Goal: Task Accomplishment & Management: Use online tool/utility

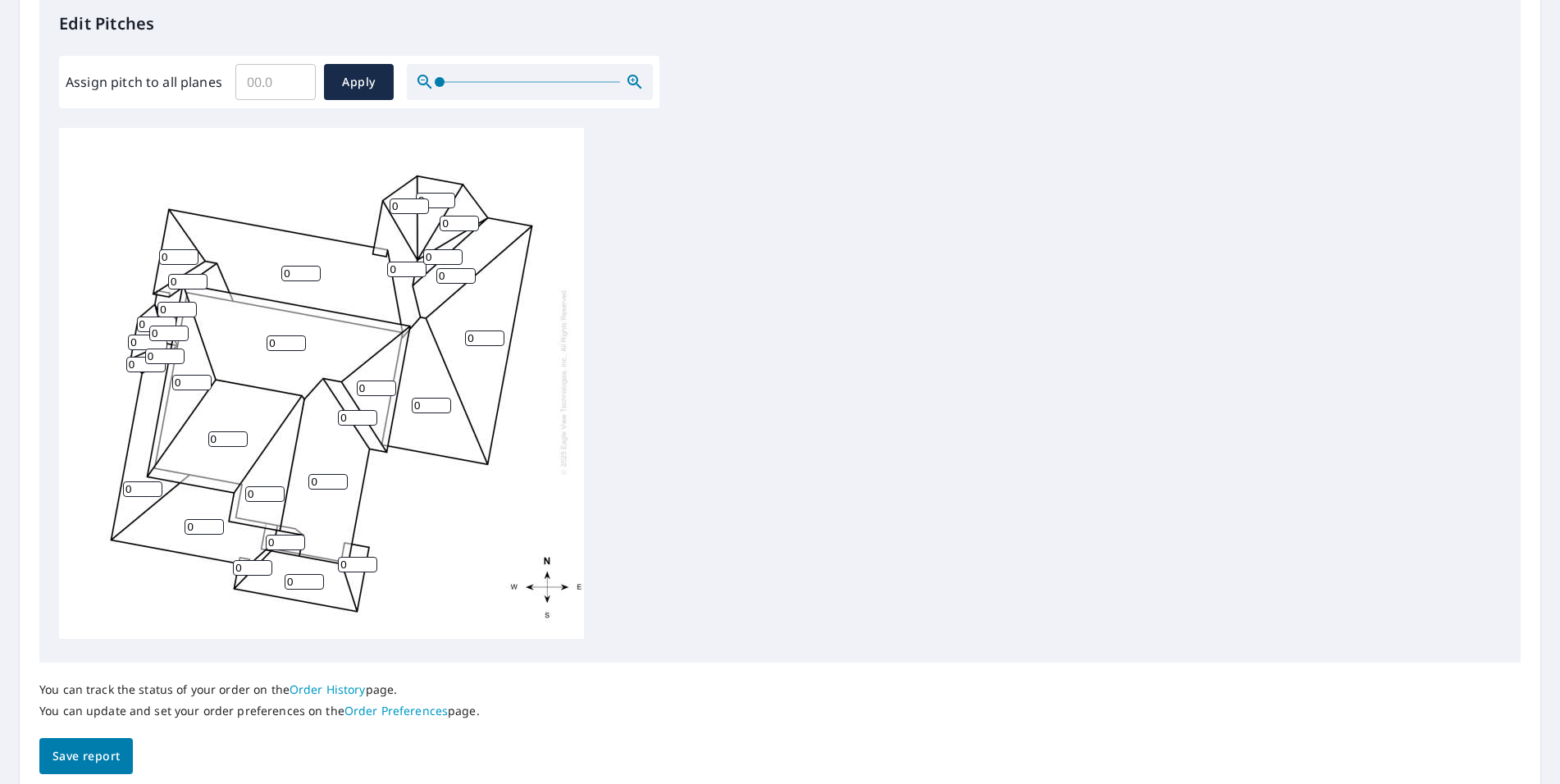
scroll to position [410, 0]
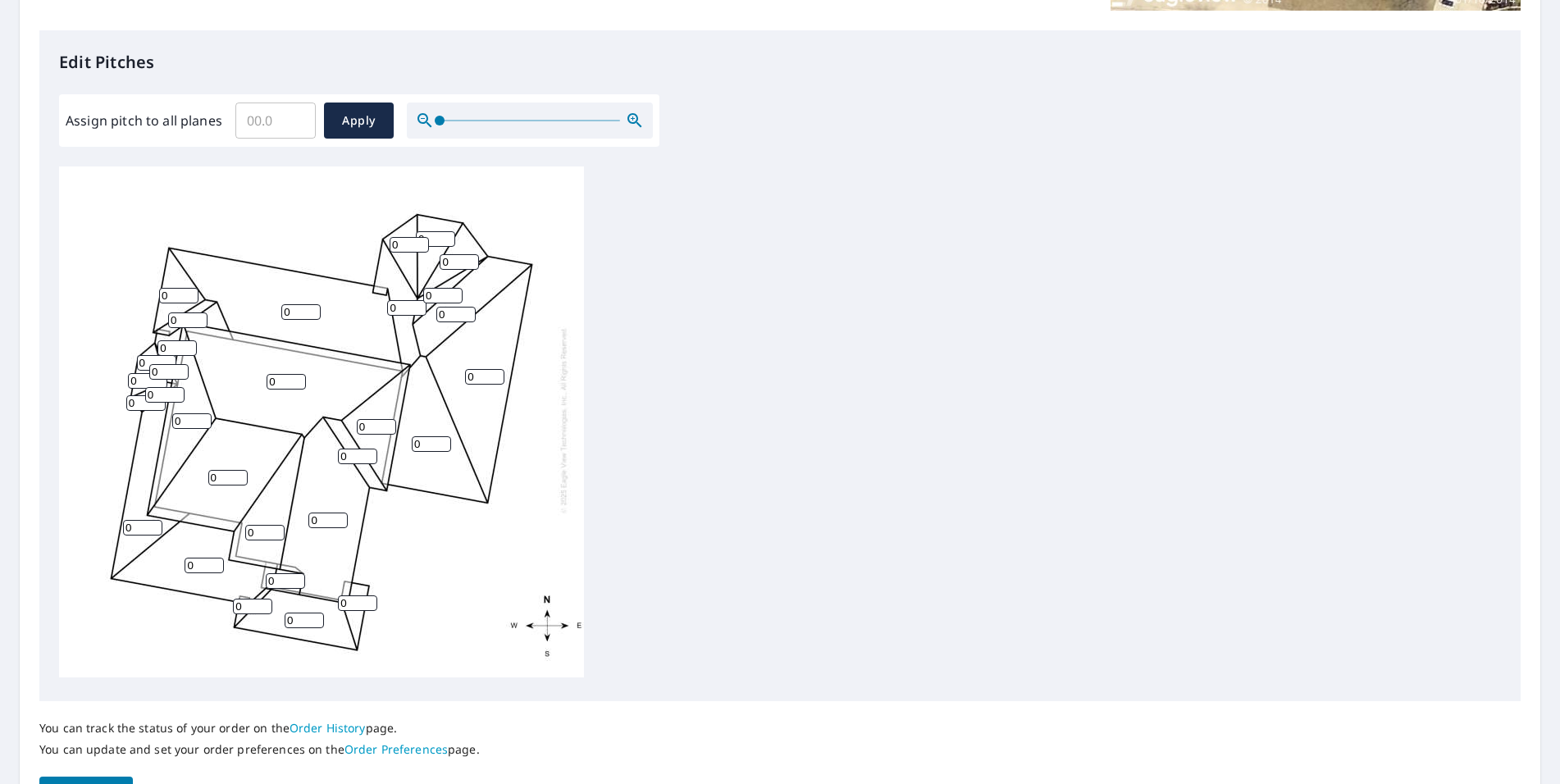
click at [434, 437] on input "0" at bounding box center [431, 444] width 39 height 15
type input "09"
click at [479, 369] on input "0" at bounding box center [484, 377] width 39 height 15
type input "09"
click at [428, 437] on input "09" at bounding box center [431, 444] width 39 height 15
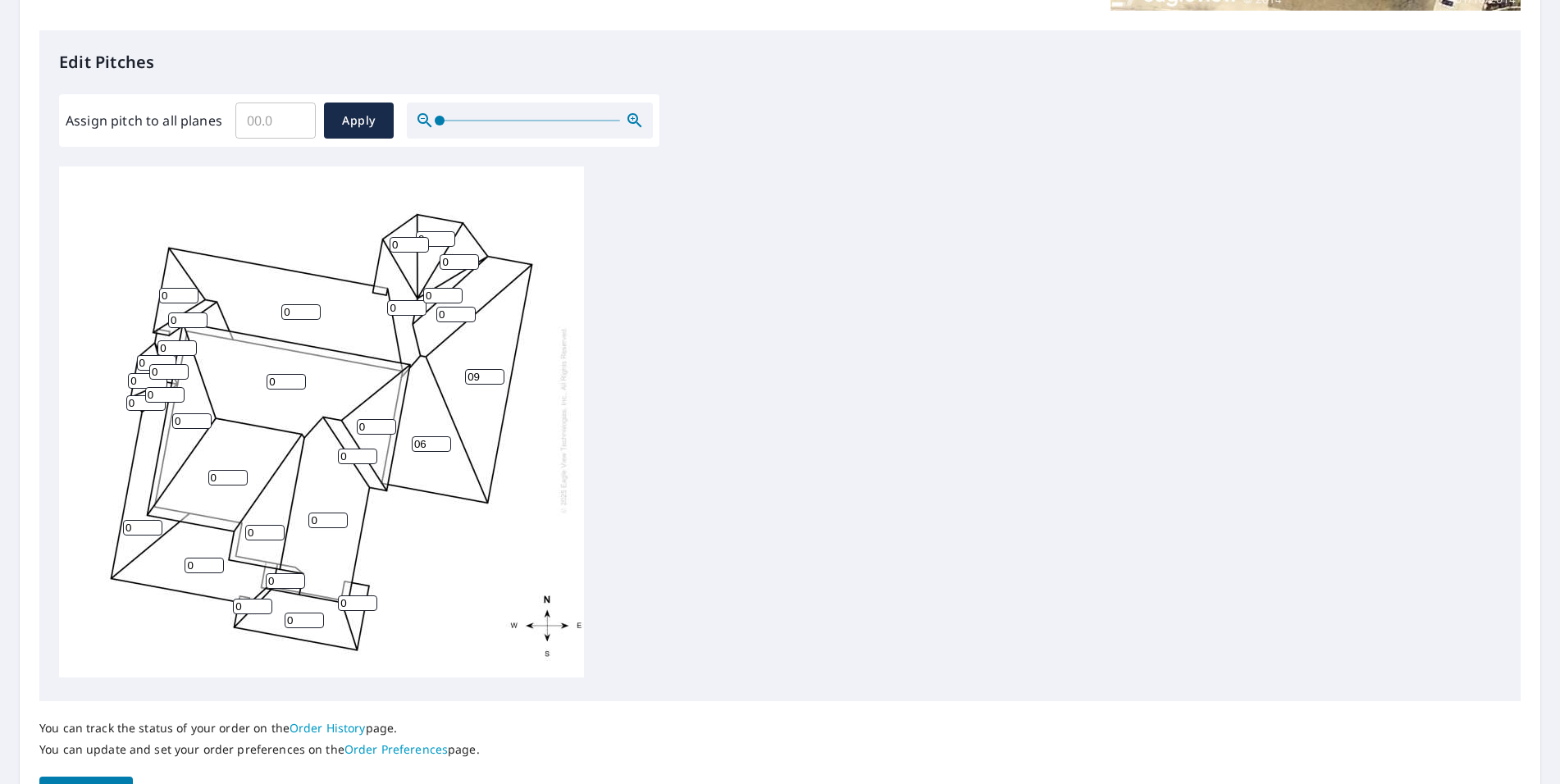
type input "06"
click at [203, 558] on input "0" at bounding box center [204, 565] width 39 height 15
type input "04"
click at [247, 598] on input "0" at bounding box center [252, 606] width 39 height 15
type input "04"
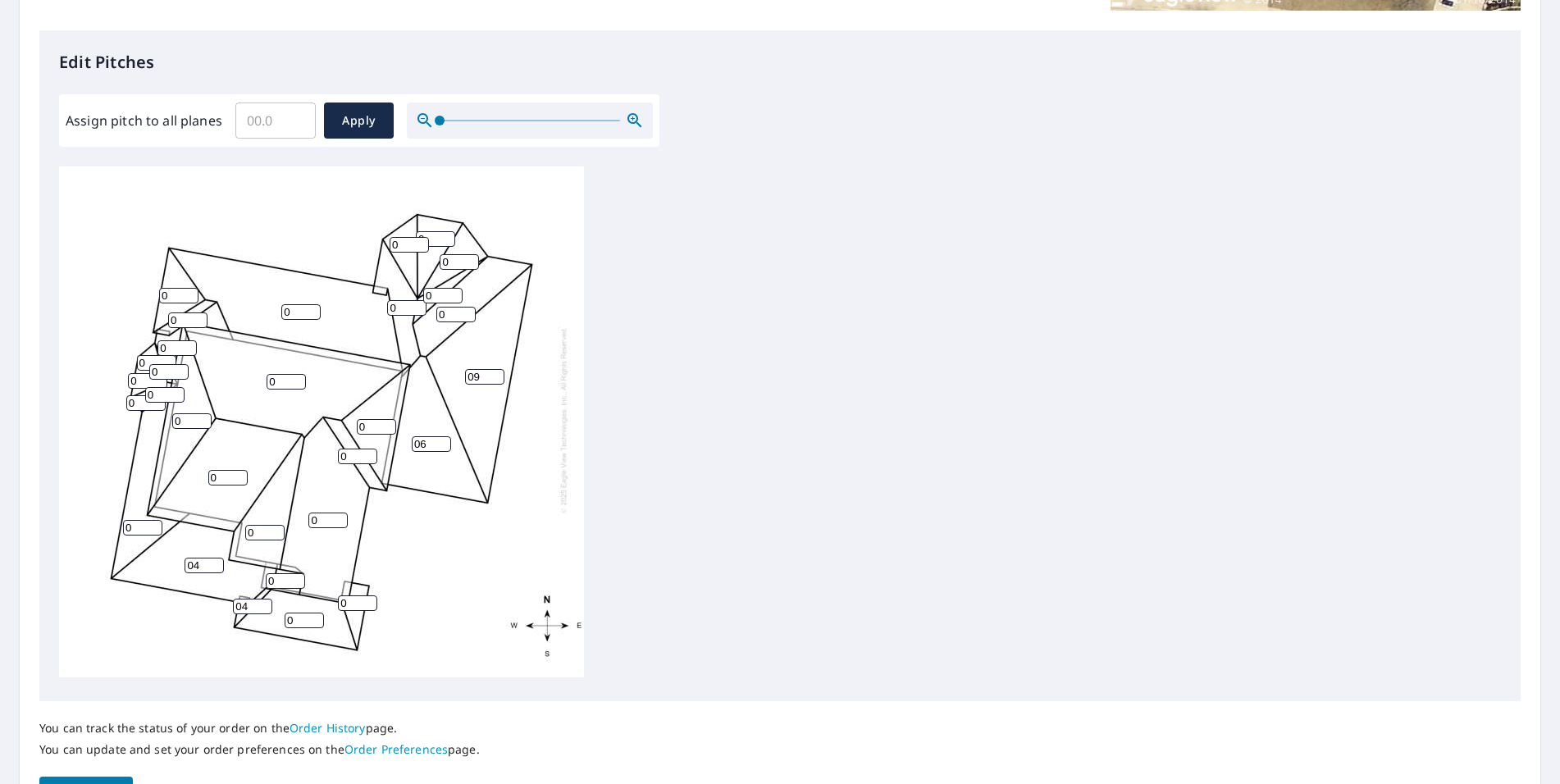
click at [295, 613] on input "0" at bounding box center [304, 620] width 39 height 15
type input "05"
click at [353, 596] on input "0" at bounding box center [357, 603] width 39 height 15
click at [326, 513] on input "0" at bounding box center [327, 520] width 39 height 15
type input "09"
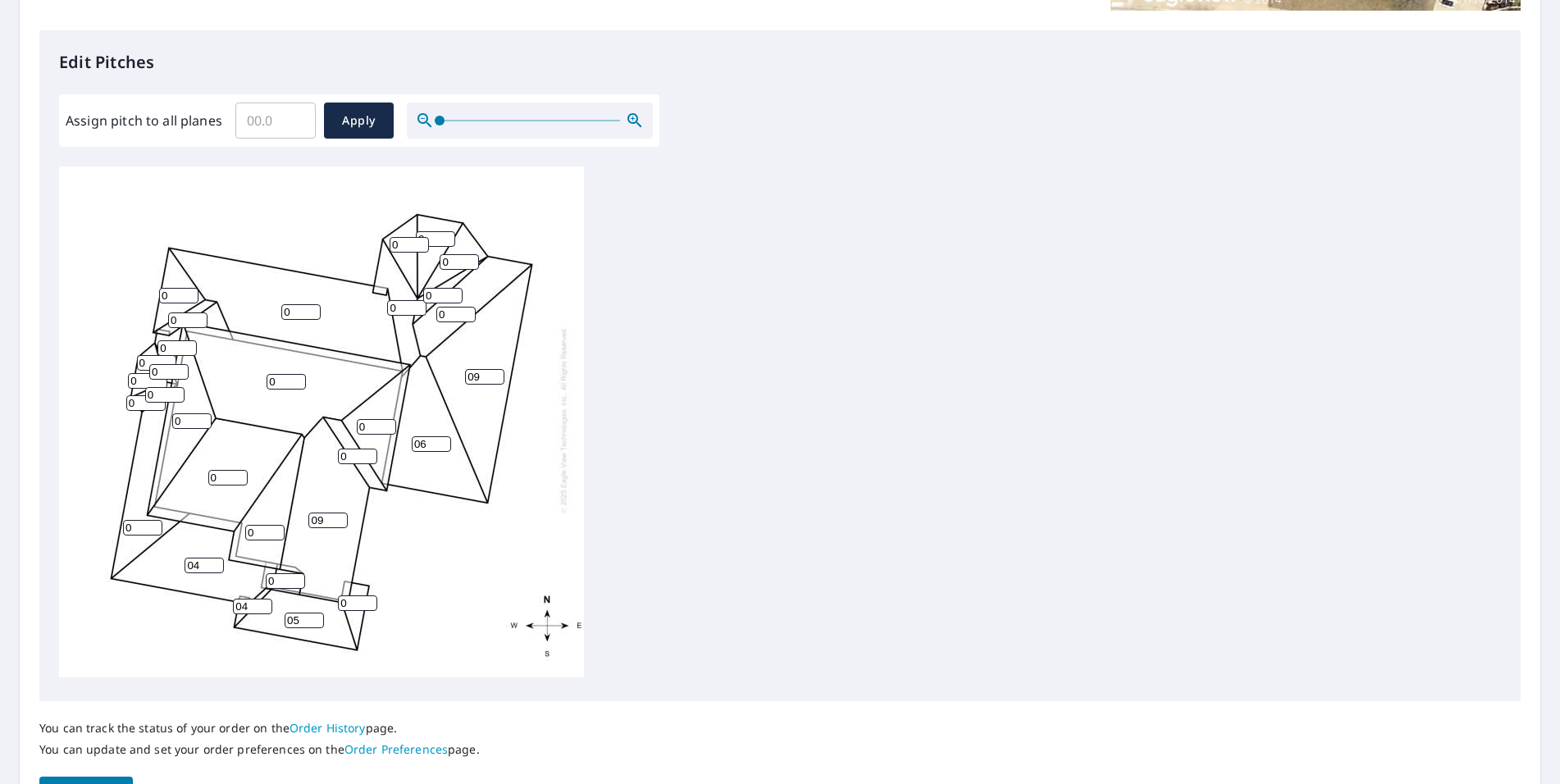
click at [265, 525] on input "0" at bounding box center [265, 533] width 39 height 15
type input "09"
click at [355, 596] on input "0" at bounding box center [357, 603] width 39 height 15
type input "05"
click at [221, 470] on input "0" at bounding box center [227, 478] width 39 height 15
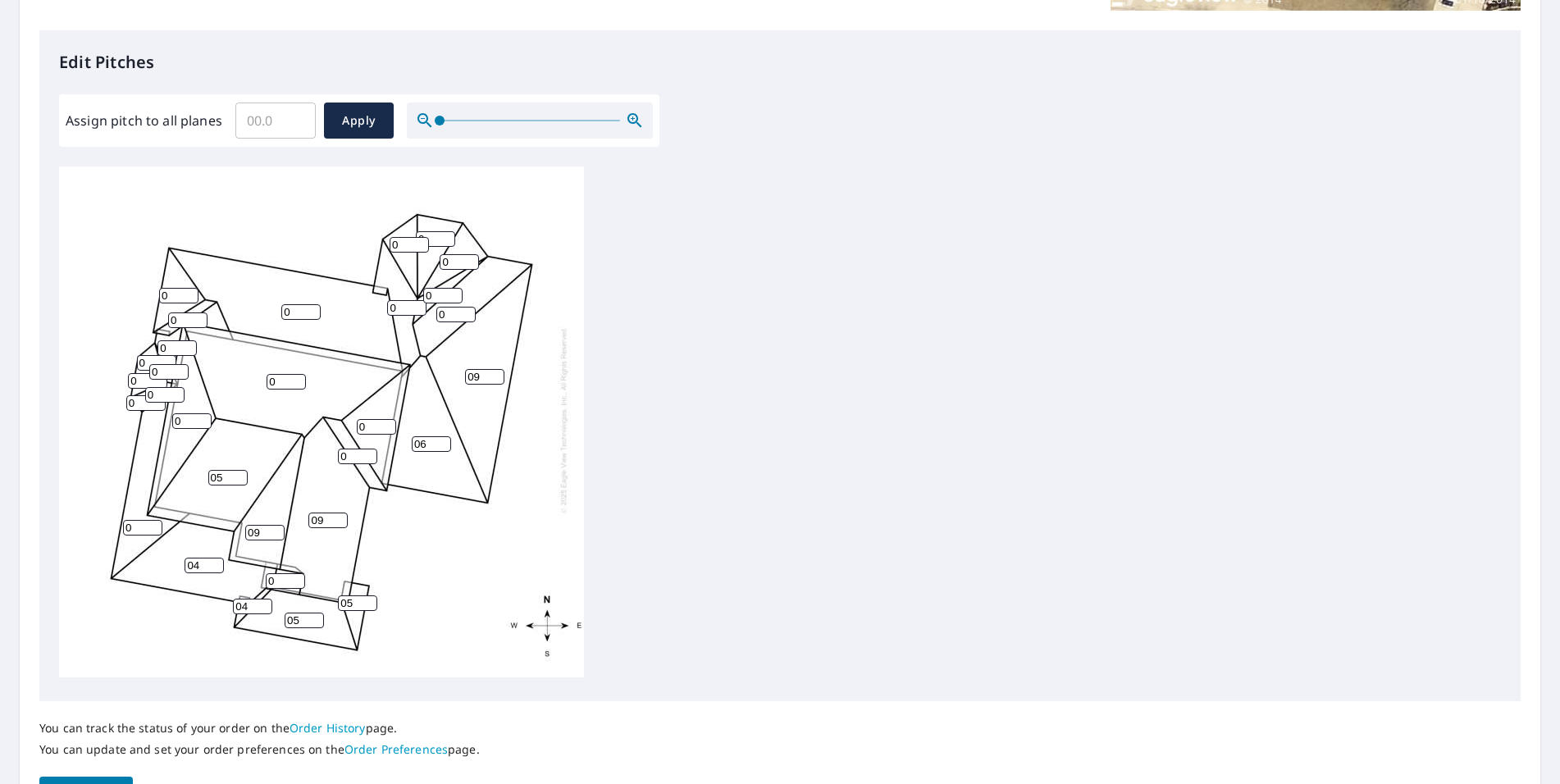
type input "05"
click at [287, 374] on input "0" at bounding box center [286, 382] width 39 height 15
click at [357, 449] on input "0" at bounding box center [357, 457] width 39 height 15
click at [288, 374] on input "05" at bounding box center [286, 382] width 39 height 15
type input "6"
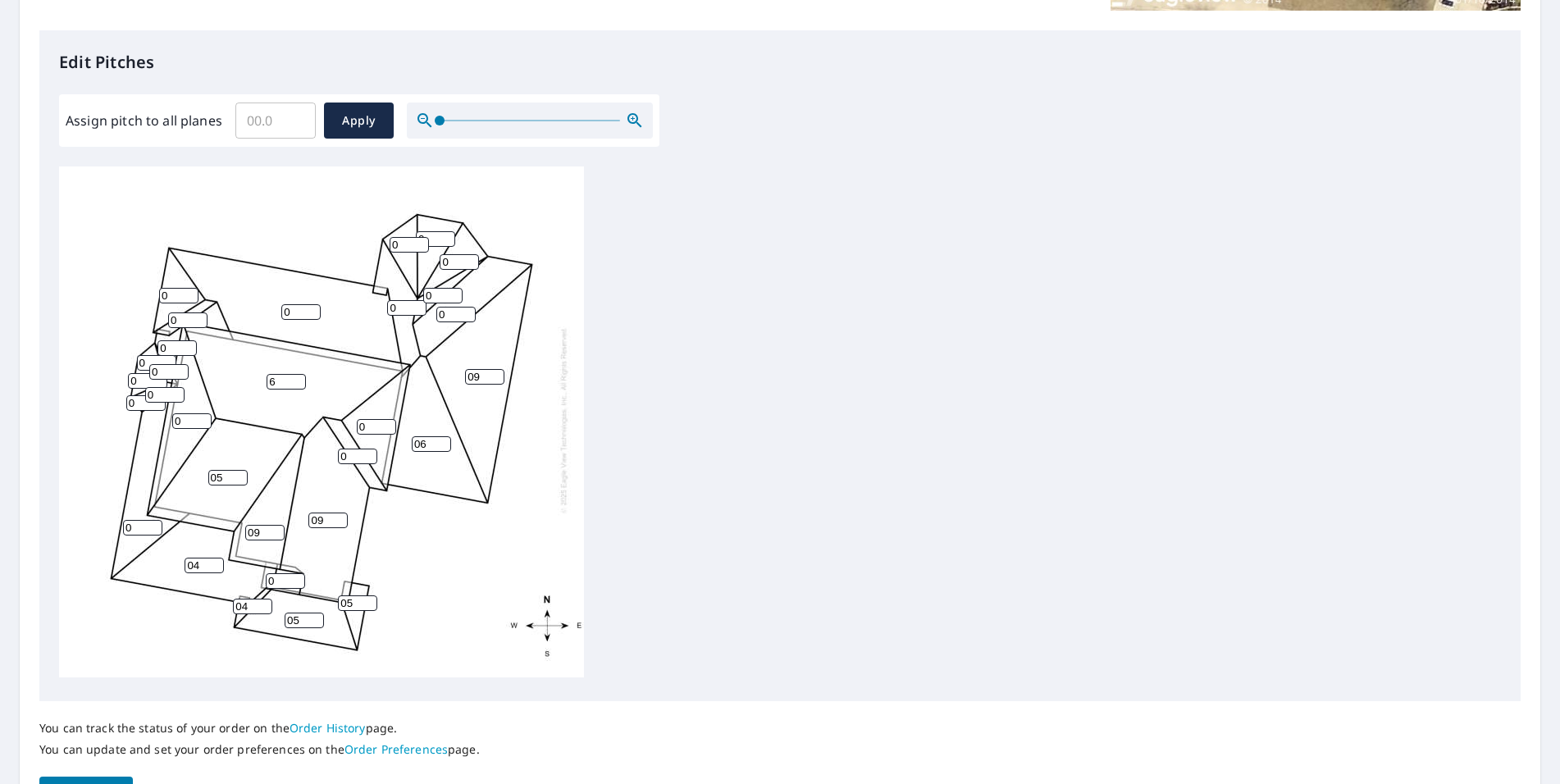
click at [299, 374] on input "6" at bounding box center [286, 382] width 39 height 15
type input "6"
click at [239, 470] on input "6" at bounding box center [227, 478] width 39 height 15
click at [139, 519] on input "0" at bounding box center [142, 527] width 39 height 15
type input "03"
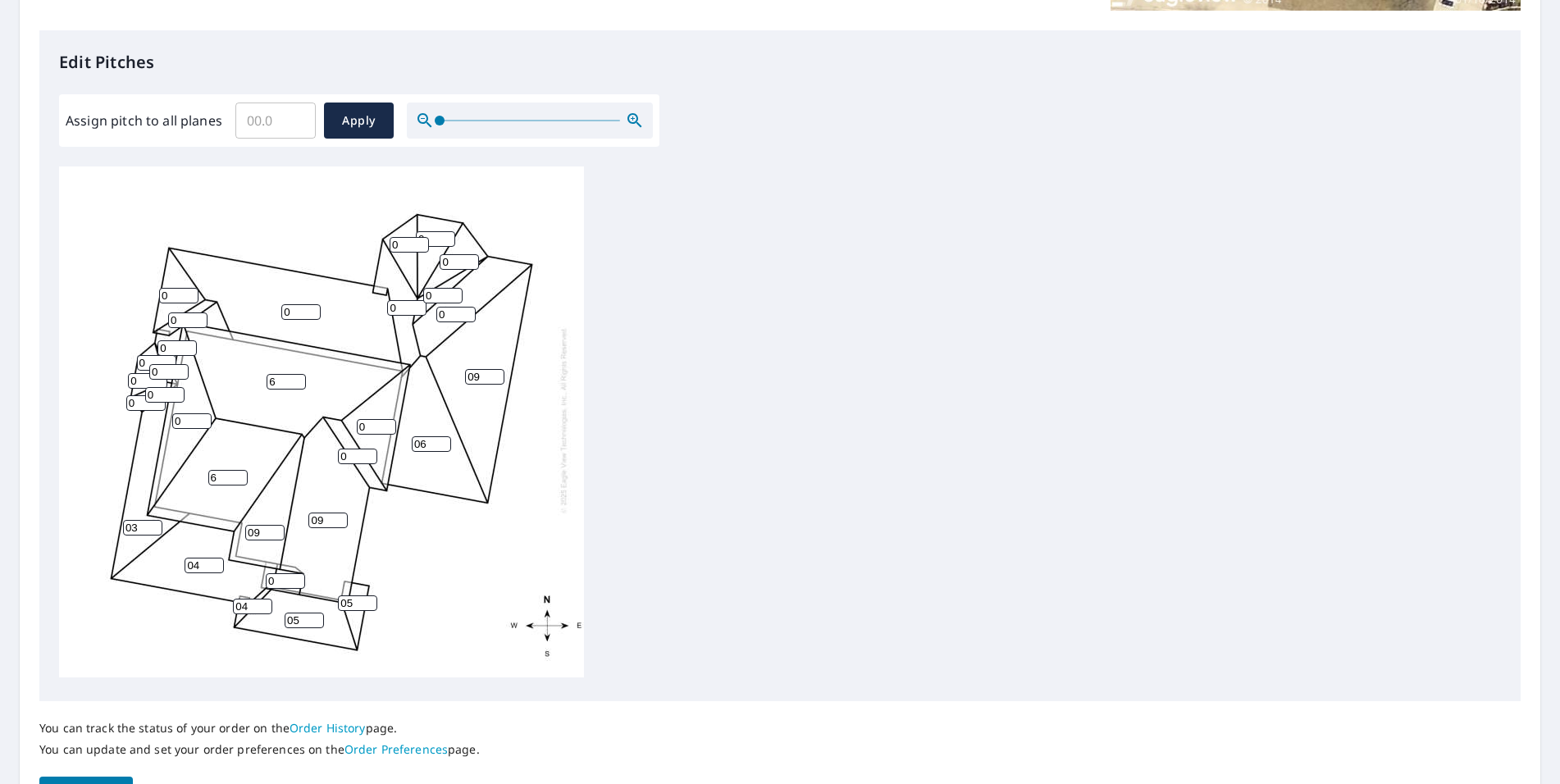
click at [188, 413] on input "0" at bounding box center [191, 421] width 39 height 15
type input "09"
click at [141, 395] on input "0" at bounding box center [146, 402] width 39 height 15
type input "03"
click at [202, 558] on input "04" at bounding box center [204, 565] width 39 height 15
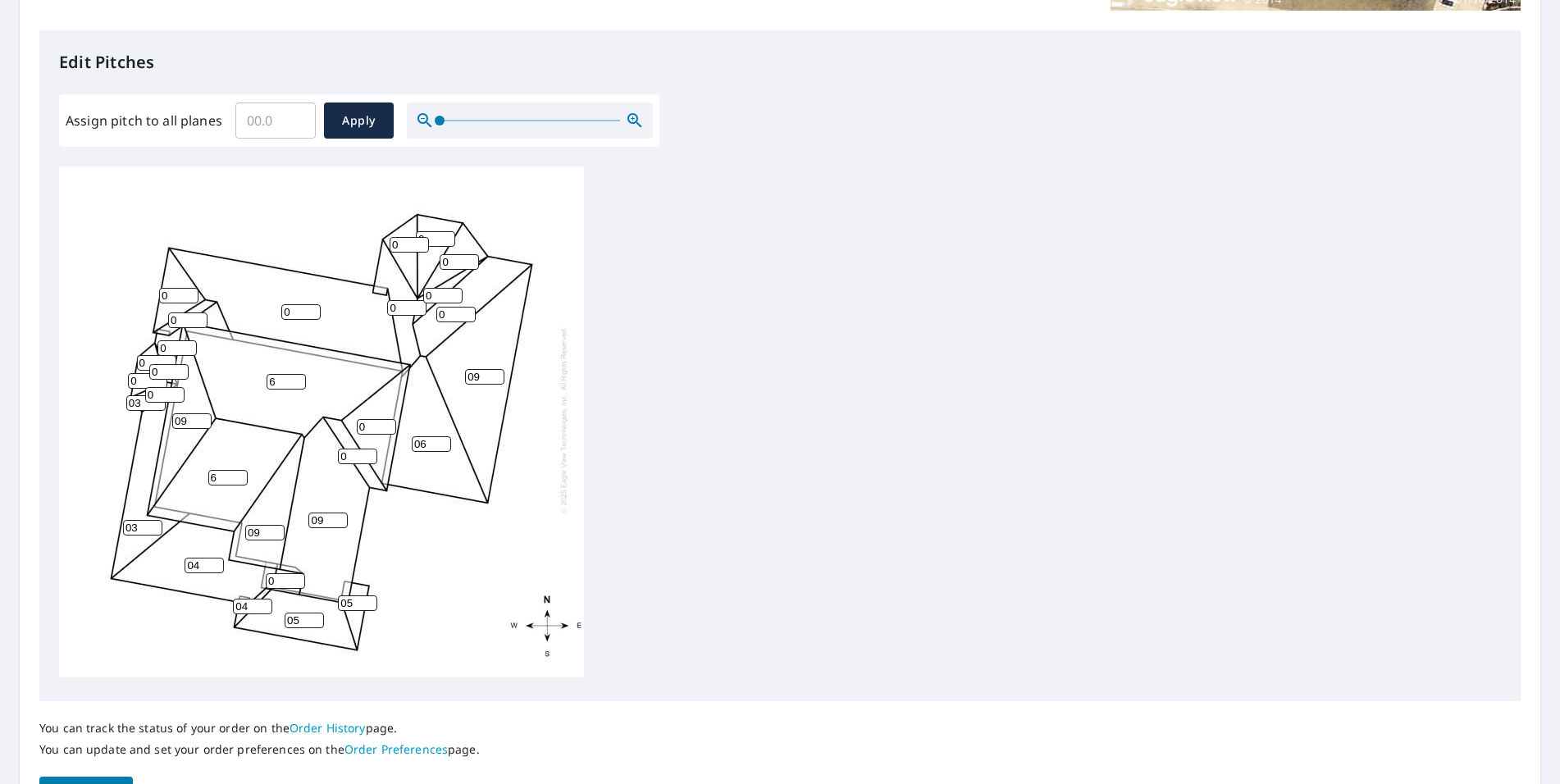
click at [143, 519] on input "03" at bounding box center [142, 527] width 39 height 15
click at [149, 519] on input "03" at bounding box center [142, 527] width 39 height 15
click at [174, 288] on input "0" at bounding box center [178, 296] width 39 height 15
type input "04"
click at [142, 395] on input "03" at bounding box center [146, 402] width 39 height 15
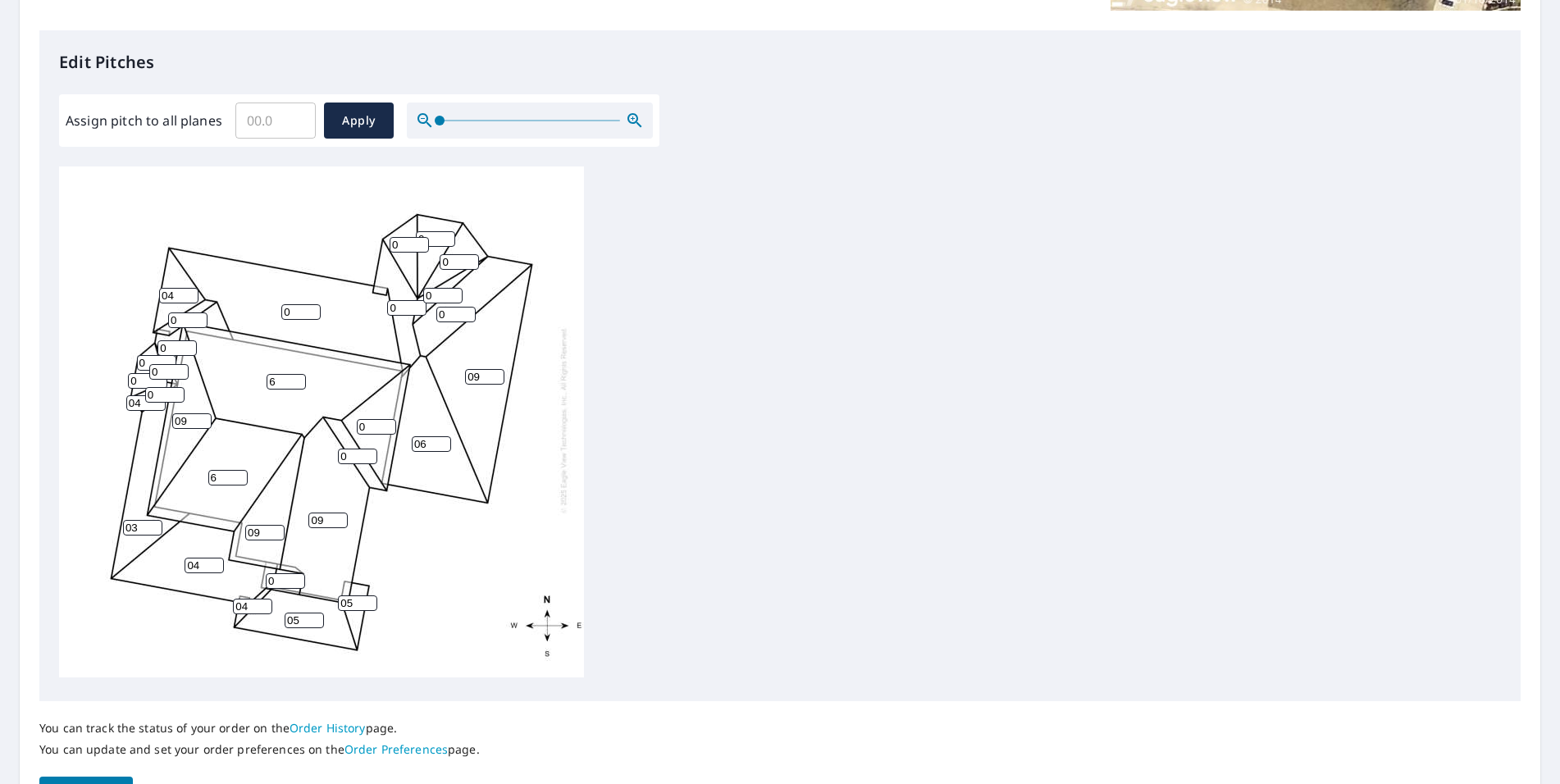
type input "04"
click at [138, 519] on input "03" at bounding box center [142, 527] width 39 height 15
type input "04"
click at [283, 574] on input "0" at bounding box center [285, 581] width 39 height 15
click at [369, 419] on input "0" at bounding box center [376, 426] width 39 height 15
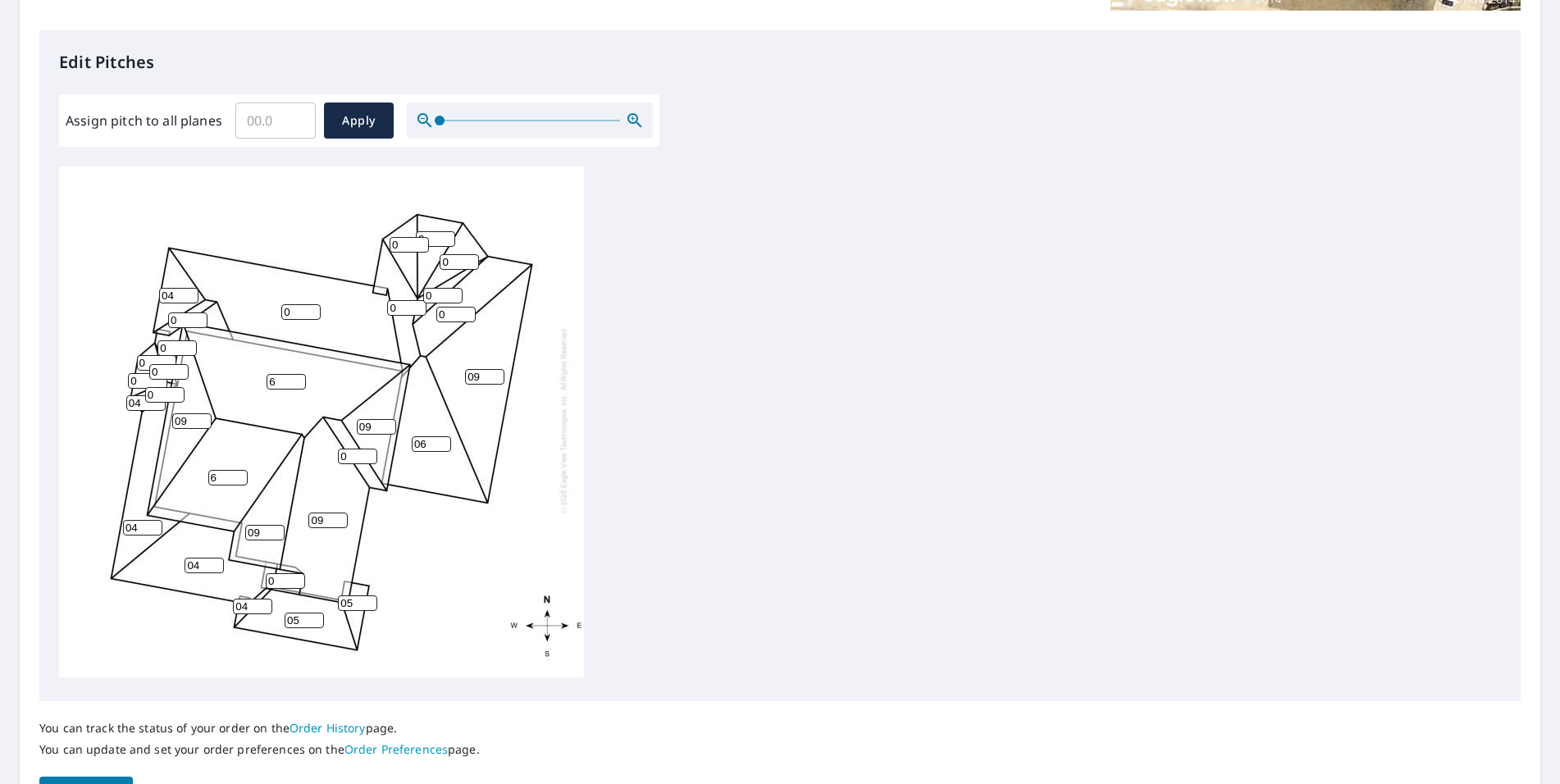
type input "09"
click at [355, 449] on input "0" at bounding box center [357, 457] width 39 height 15
type input "06"
click at [403, 300] on input "0" at bounding box center [406, 307] width 39 height 15
type input "09"
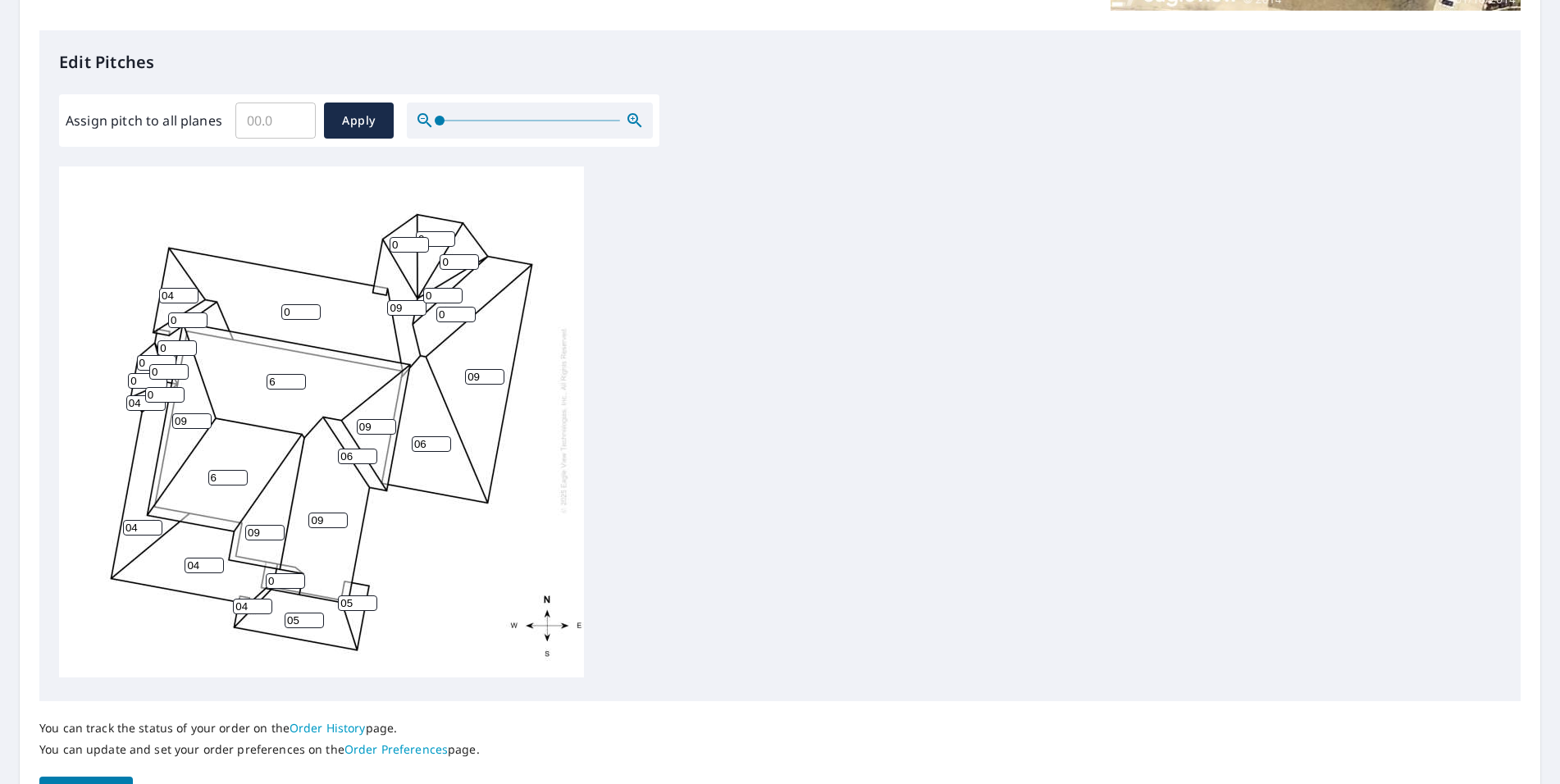
click at [455, 254] on input "0" at bounding box center [459, 262] width 39 height 15
type input "09"
click at [431, 231] on input "0" at bounding box center [435, 239] width 39 height 15
type input "06"
click at [405, 237] on input "0" at bounding box center [408, 245] width 39 height 15
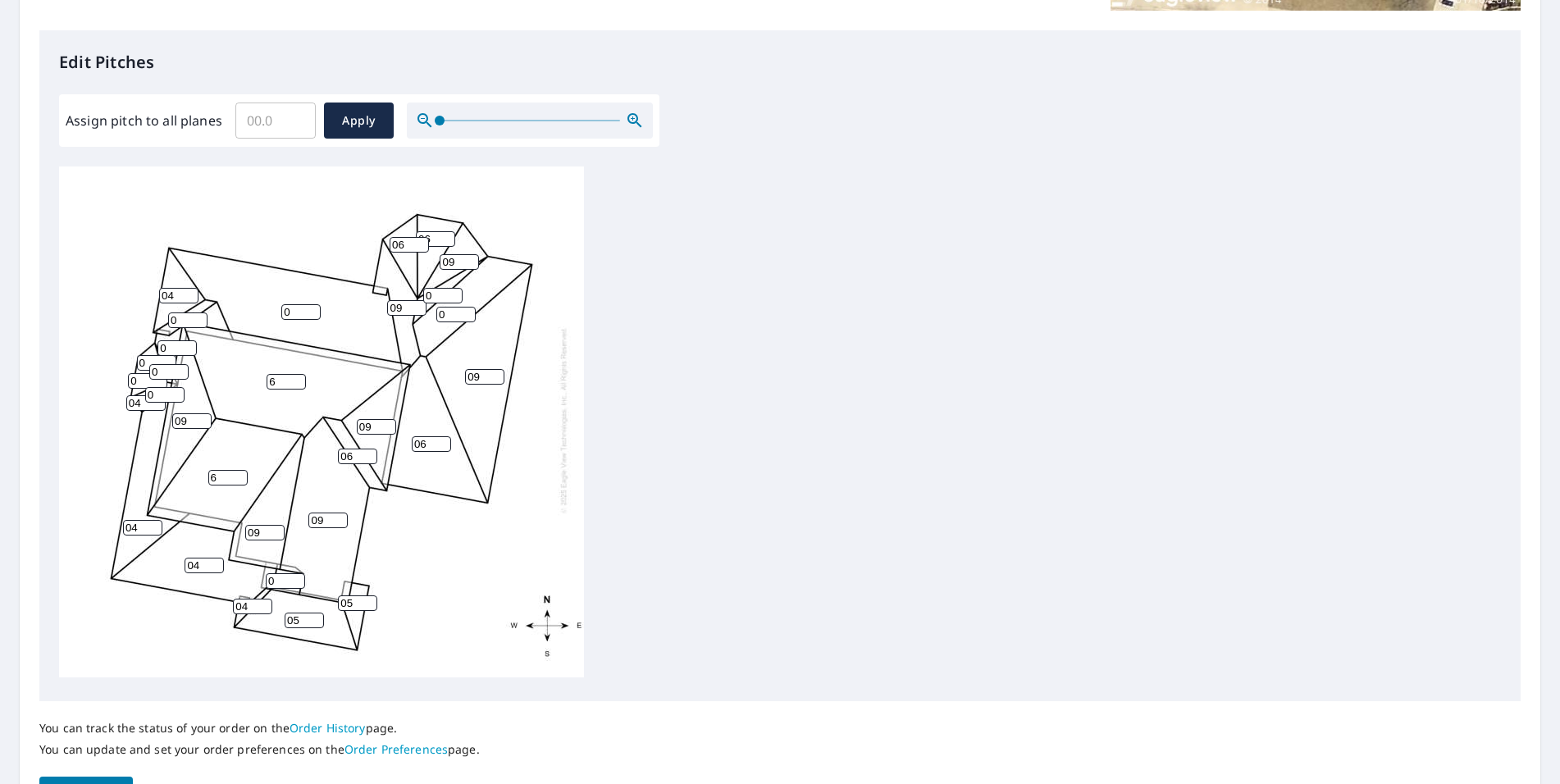
type input "06"
click at [437, 288] on input "0" at bounding box center [443, 296] width 39 height 15
type input "09"
click at [449, 306] on input "0" at bounding box center [456, 314] width 39 height 15
type input "06"
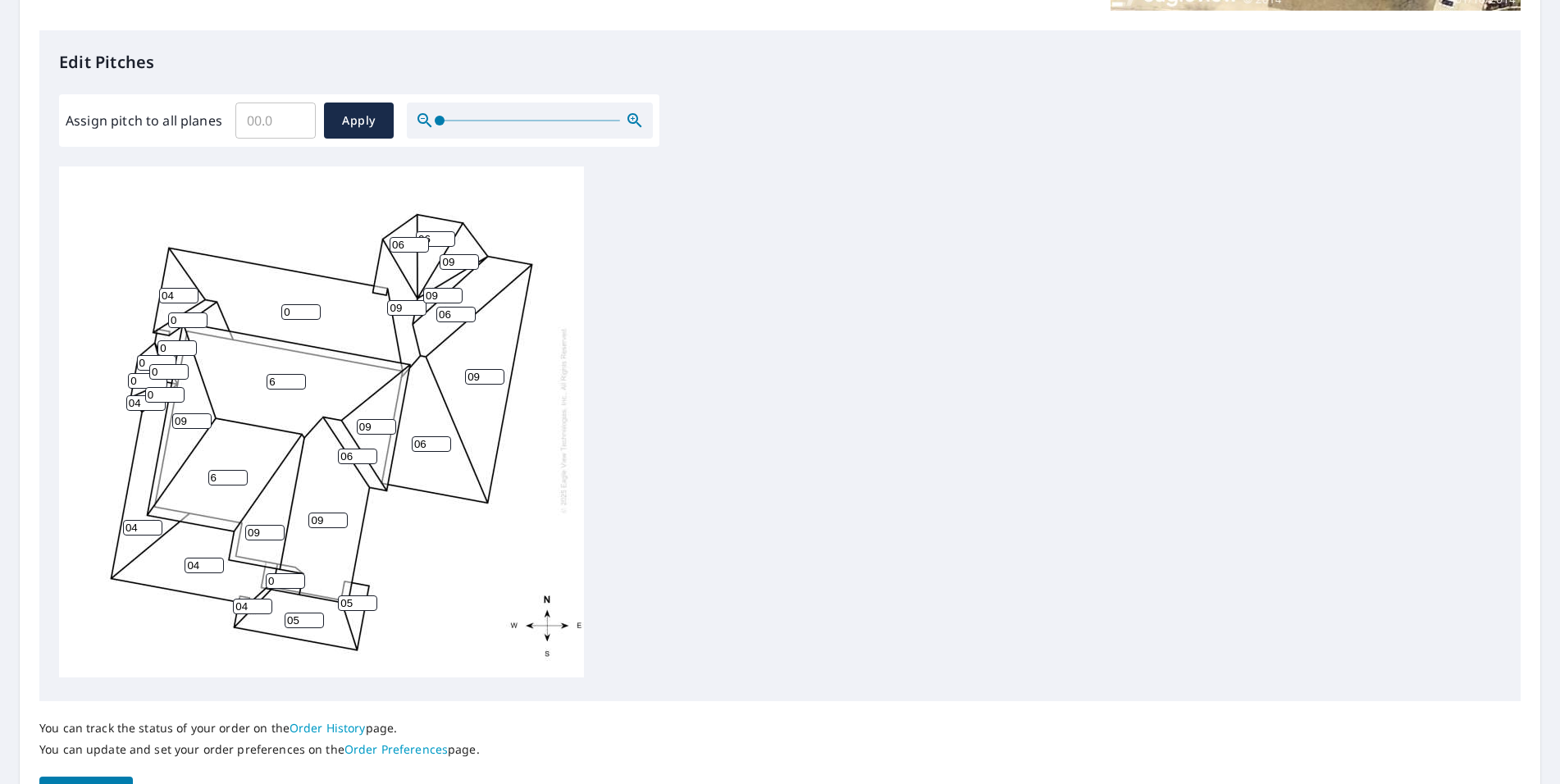
click at [296, 304] on input "0" at bounding box center [301, 312] width 39 height 15
type input "04"
click at [185, 312] on input "0" at bounding box center [188, 320] width 39 height 15
type input "04"
click at [169, 341] on input "0" at bounding box center [177, 348] width 39 height 15
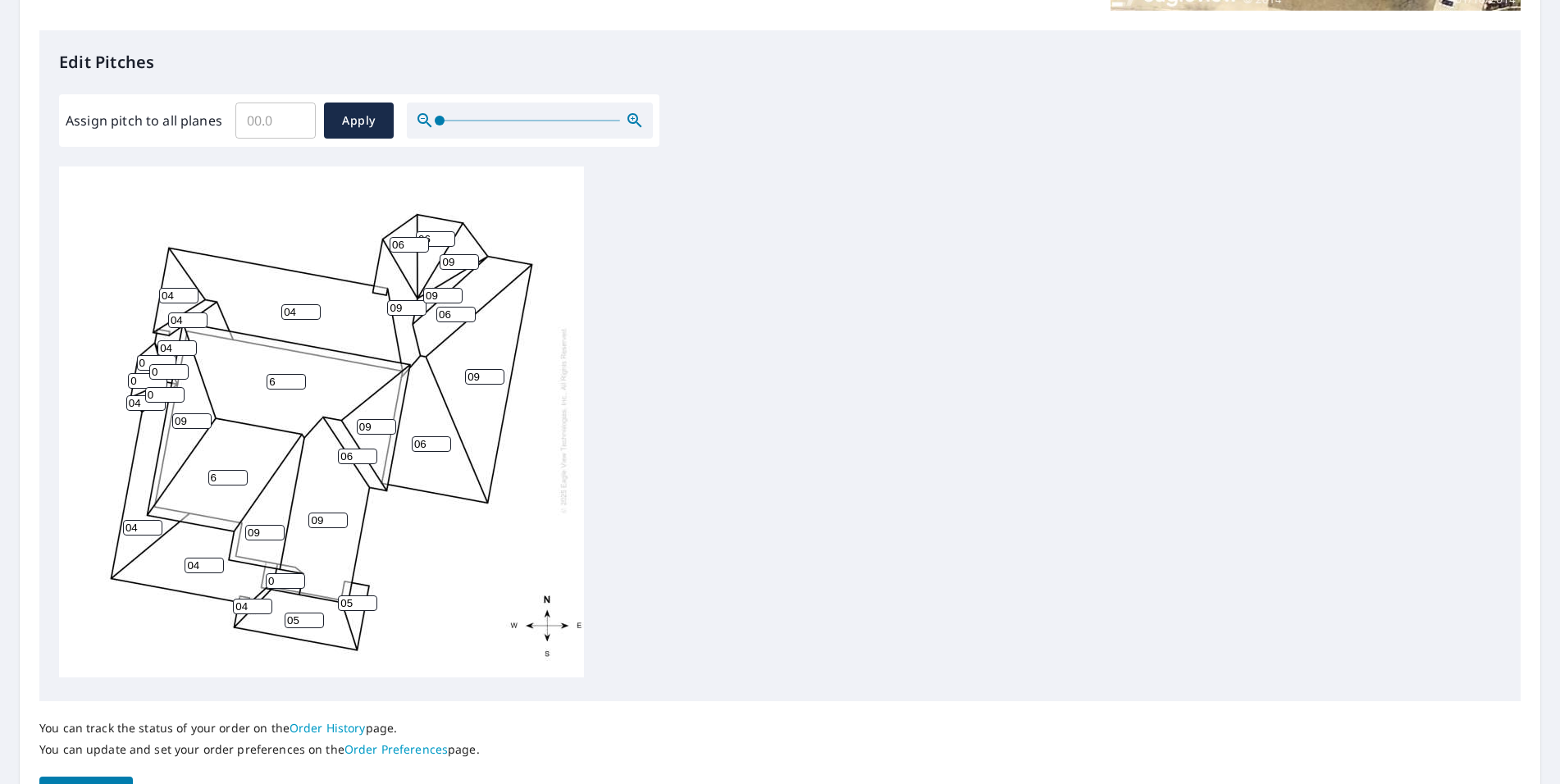
type input "04"
click at [156, 387] on input "0" at bounding box center [165, 395] width 39 height 15
type input "04"
click at [137, 373] on input "0" at bounding box center [147, 381] width 39 height 15
type input "04"
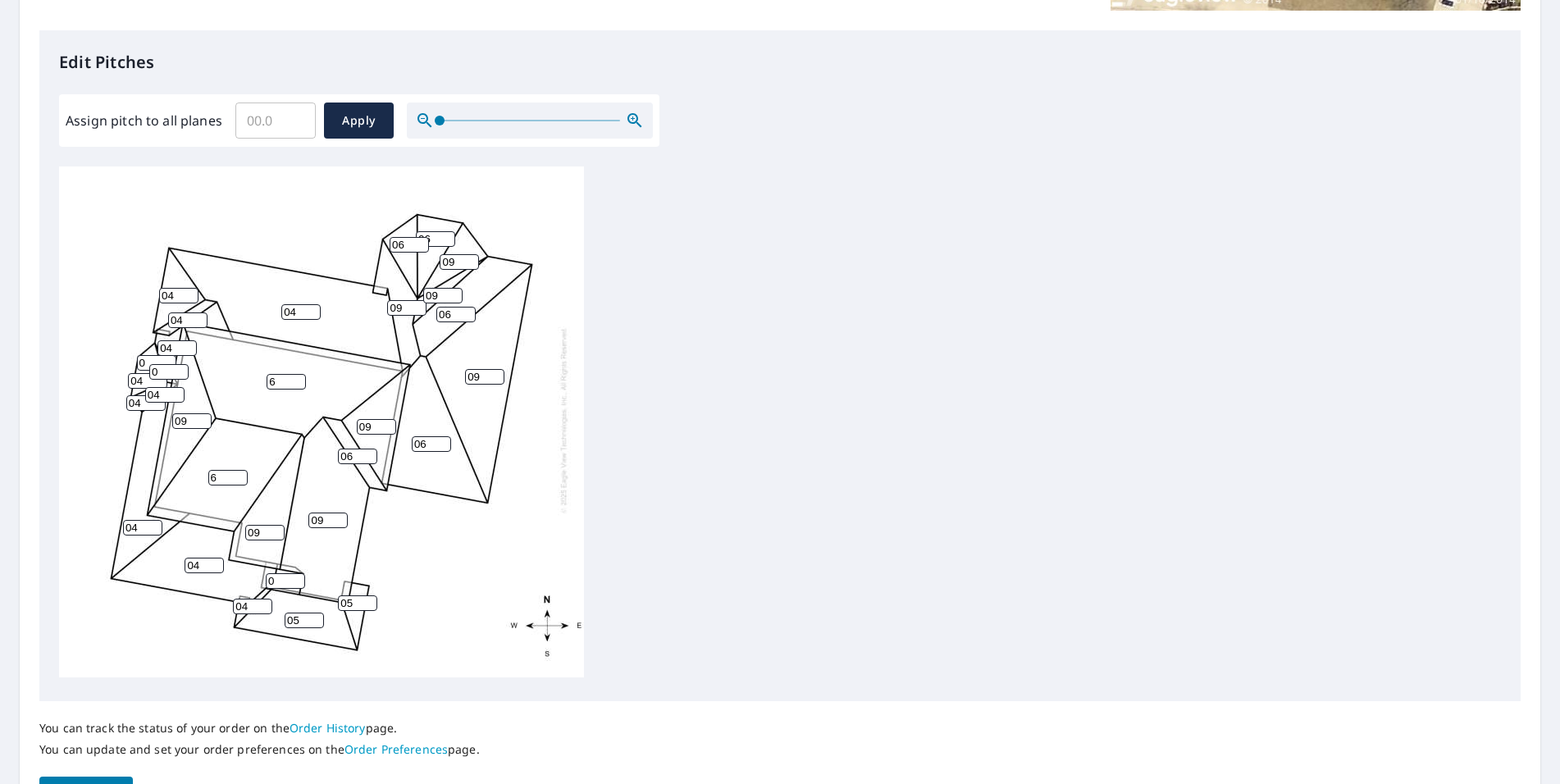
click at [169, 364] on input "0" at bounding box center [168, 372] width 39 height 15
type input "04"
click at [146, 355] on input "0" at bounding box center [156, 363] width 39 height 15
type input "04"
click at [276, 574] on input "0" at bounding box center [285, 581] width 39 height 15
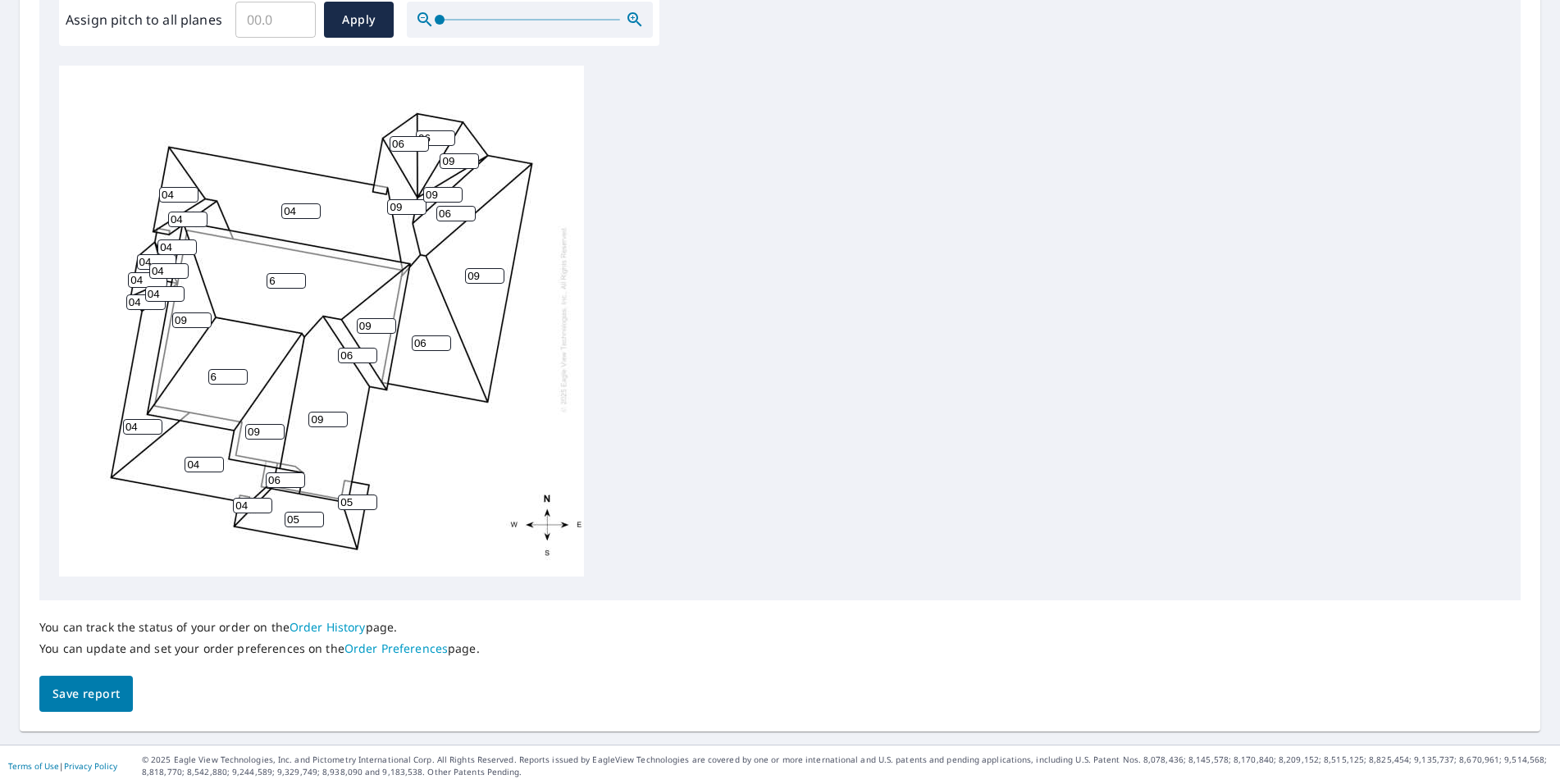
scroll to position [514, 0]
type input "06"
click at [74, 700] on span "Save report" at bounding box center [86, 692] width 68 height 21
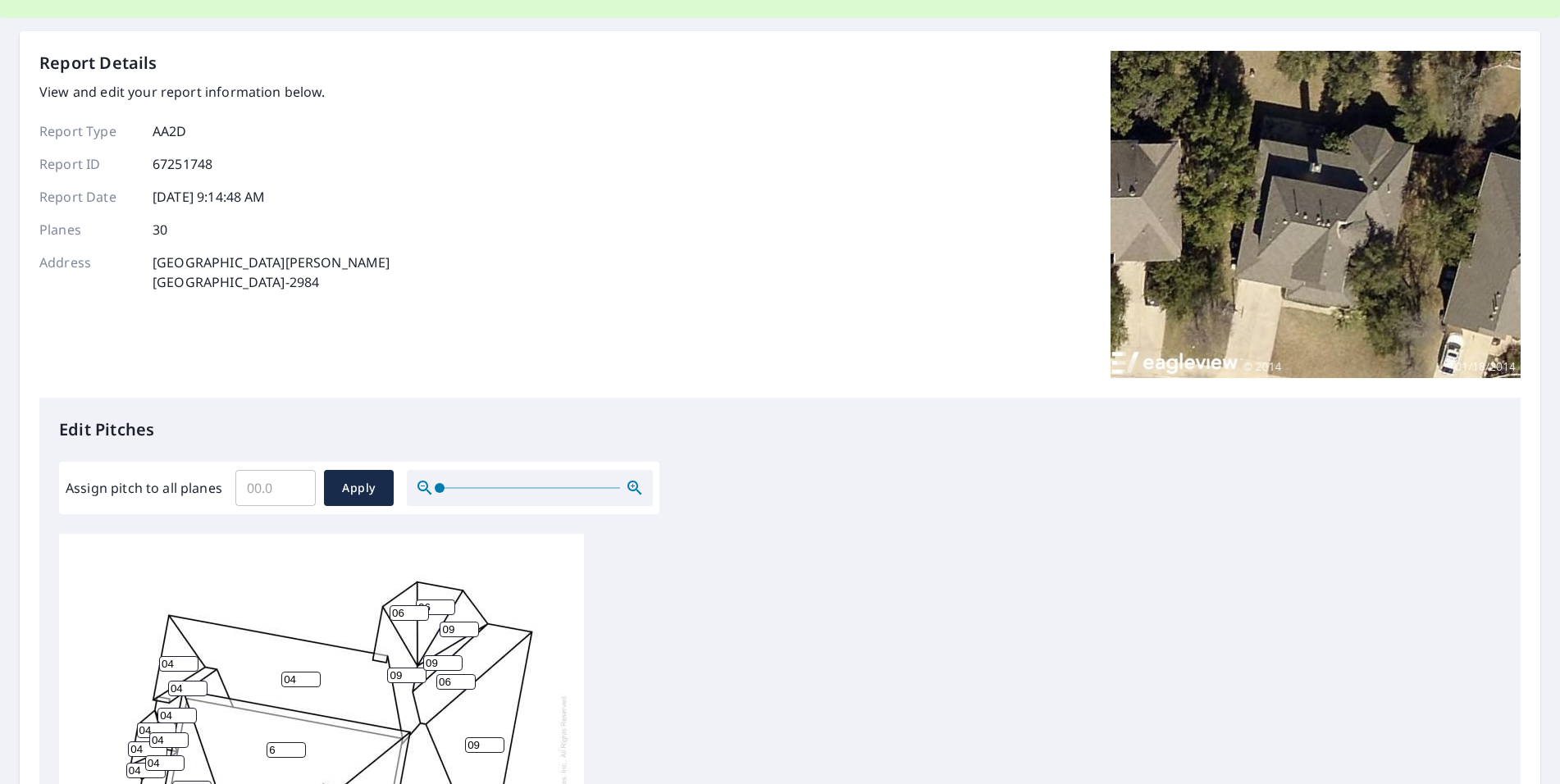
scroll to position [0, 0]
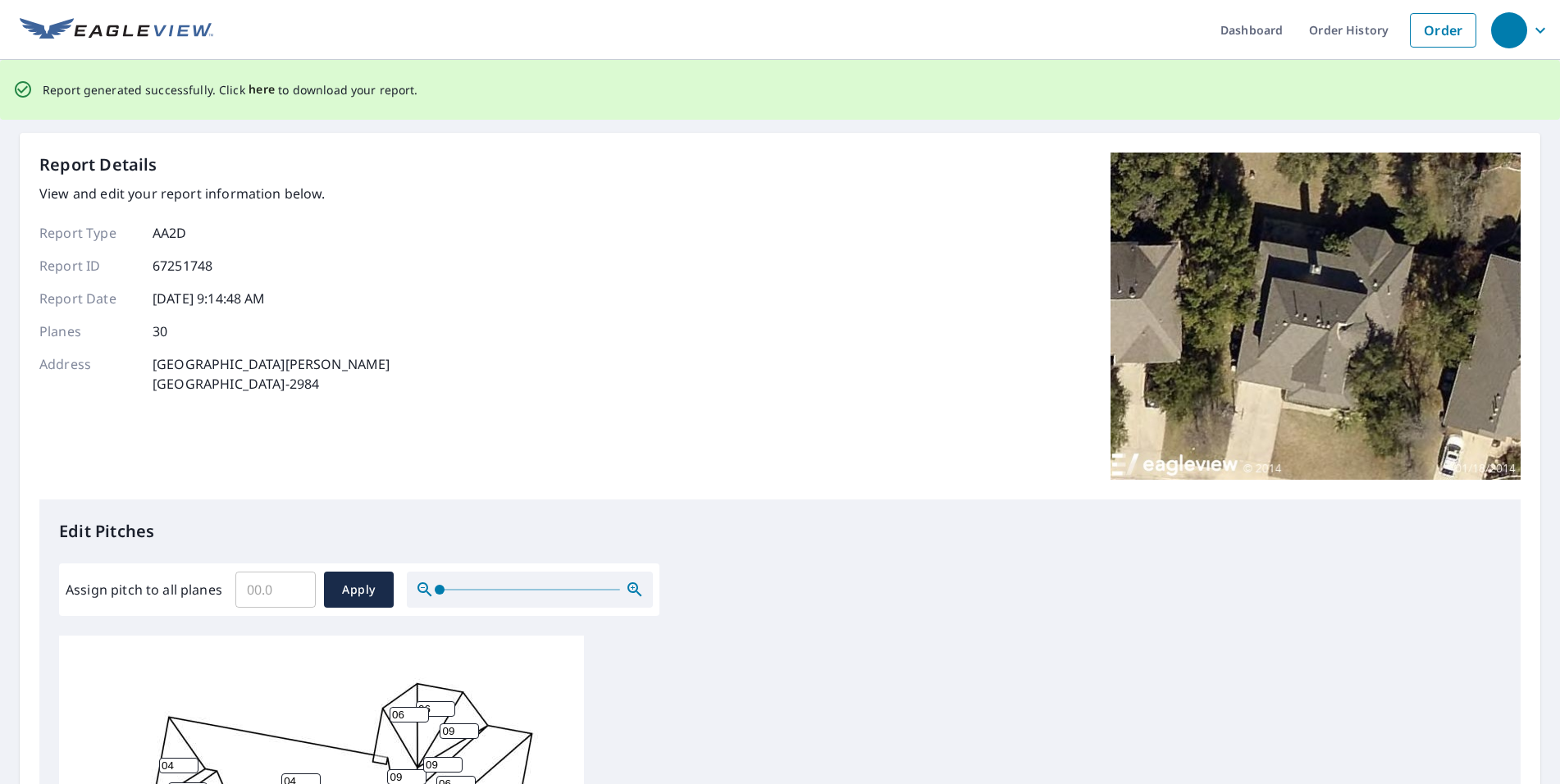
click at [262, 92] on span "here" at bounding box center [262, 90] width 27 height 21
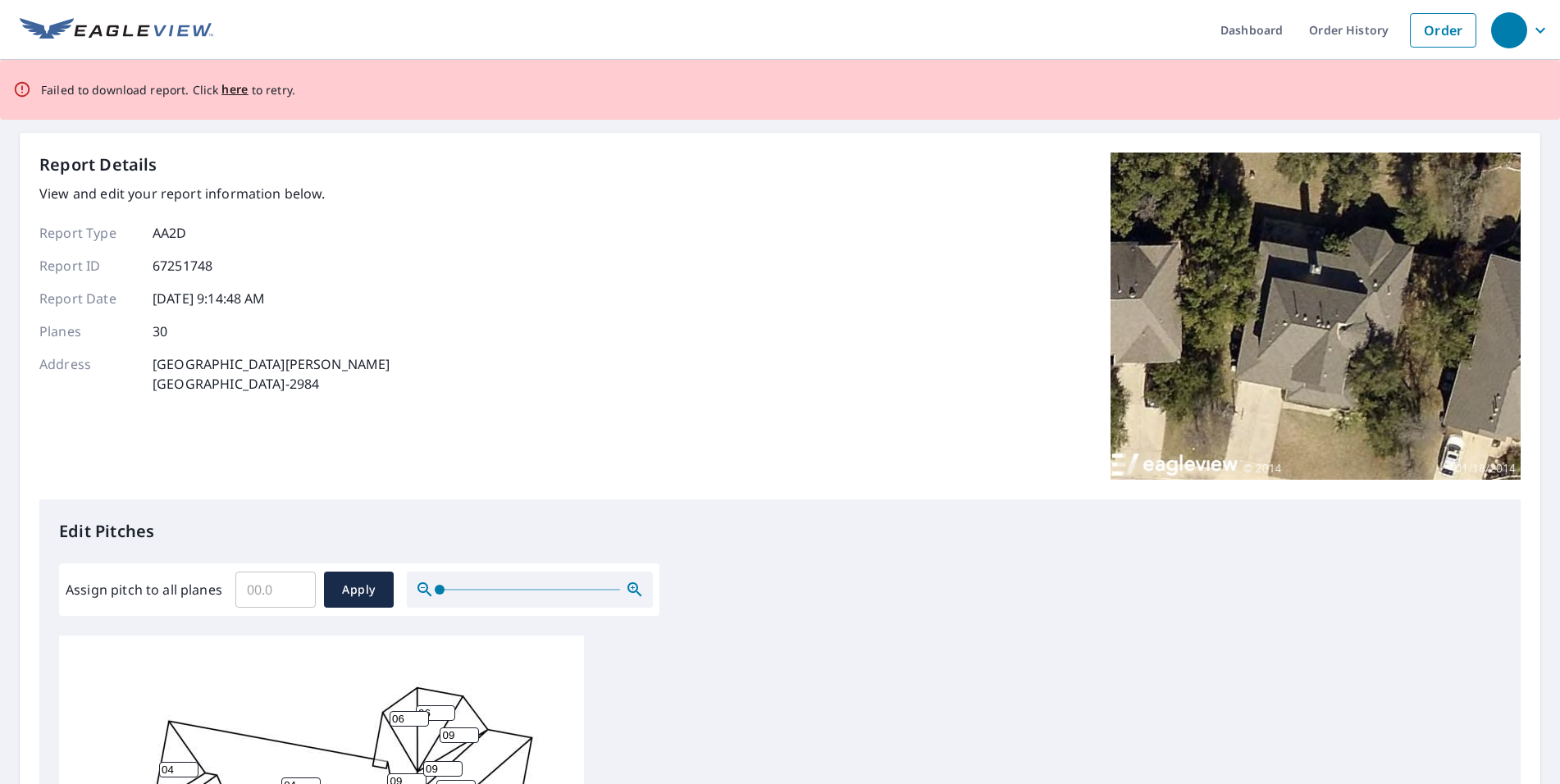
click at [217, 88] on p "Failed to download report. Click here to retry." at bounding box center [168, 90] width 254 height 21
click at [229, 90] on span "here" at bounding box center [235, 90] width 27 height 21
click at [226, 86] on span "here" at bounding box center [235, 90] width 27 height 21
click at [230, 88] on span "here" at bounding box center [235, 90] width 27 height 21
click at [234, 91] on span "here" at bounding box center [235, 90] width 27 height 21
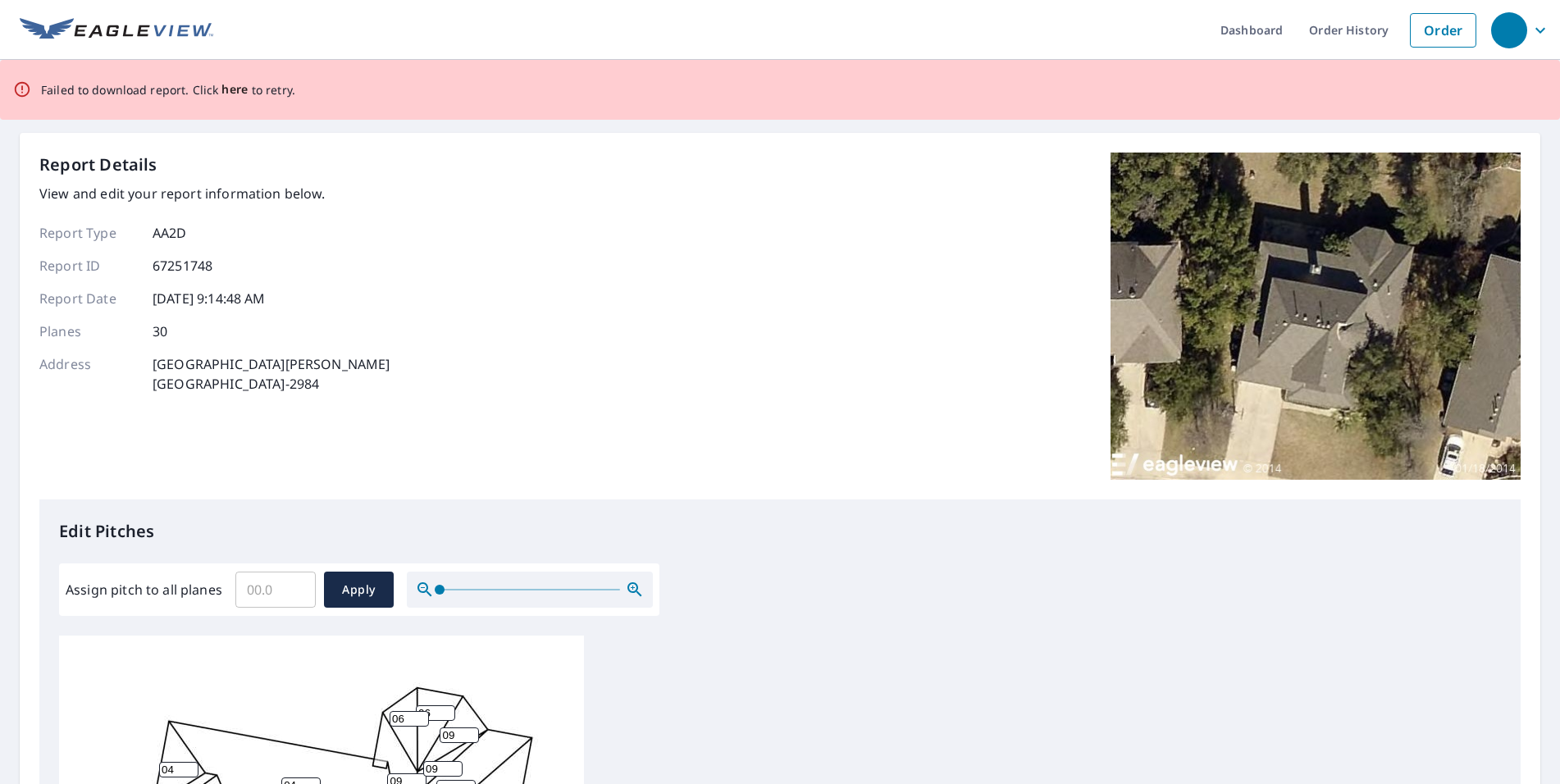
click at [226, 88] on span "here" at bounding box center [235, 90] width 27 height 21
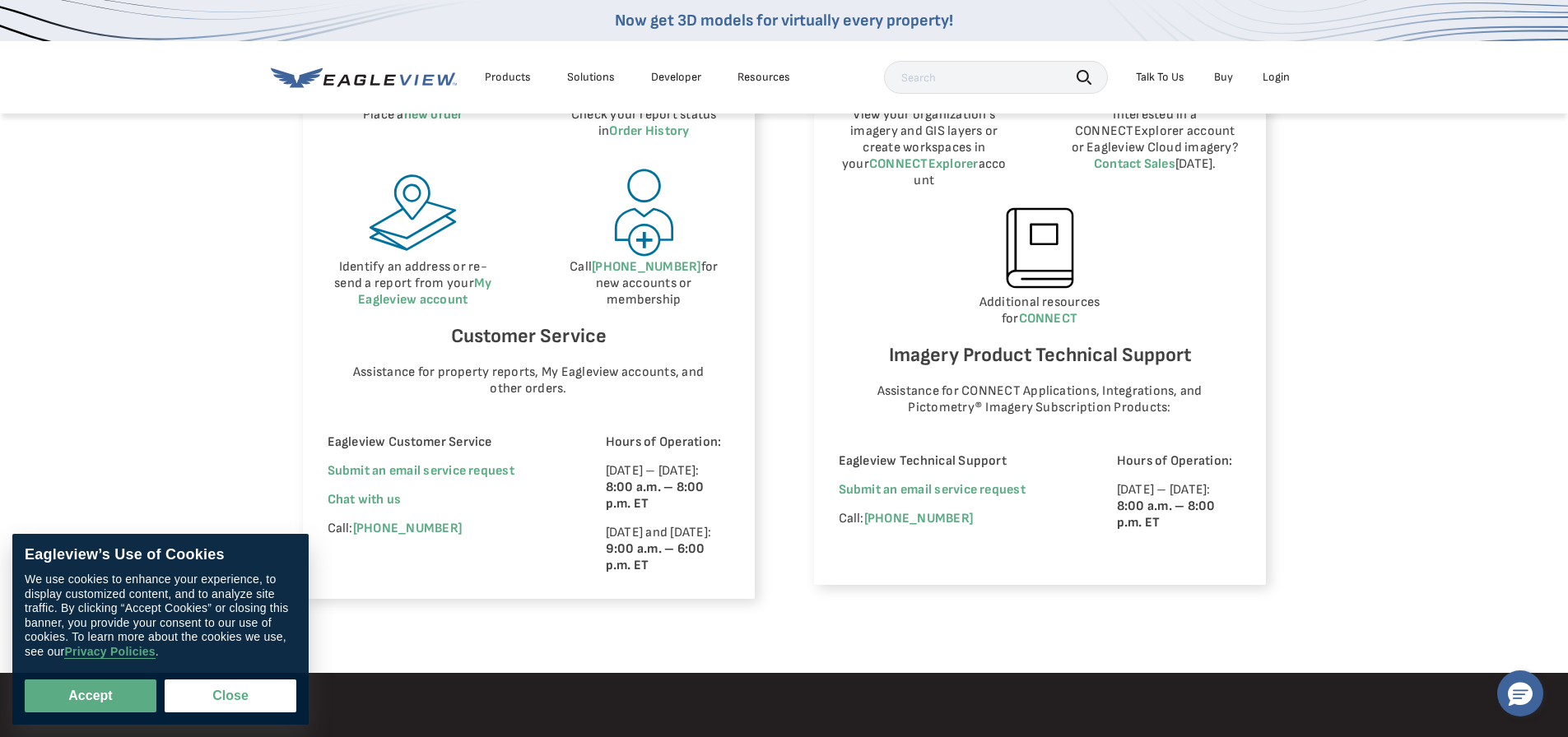
scroll to position [905, 0]
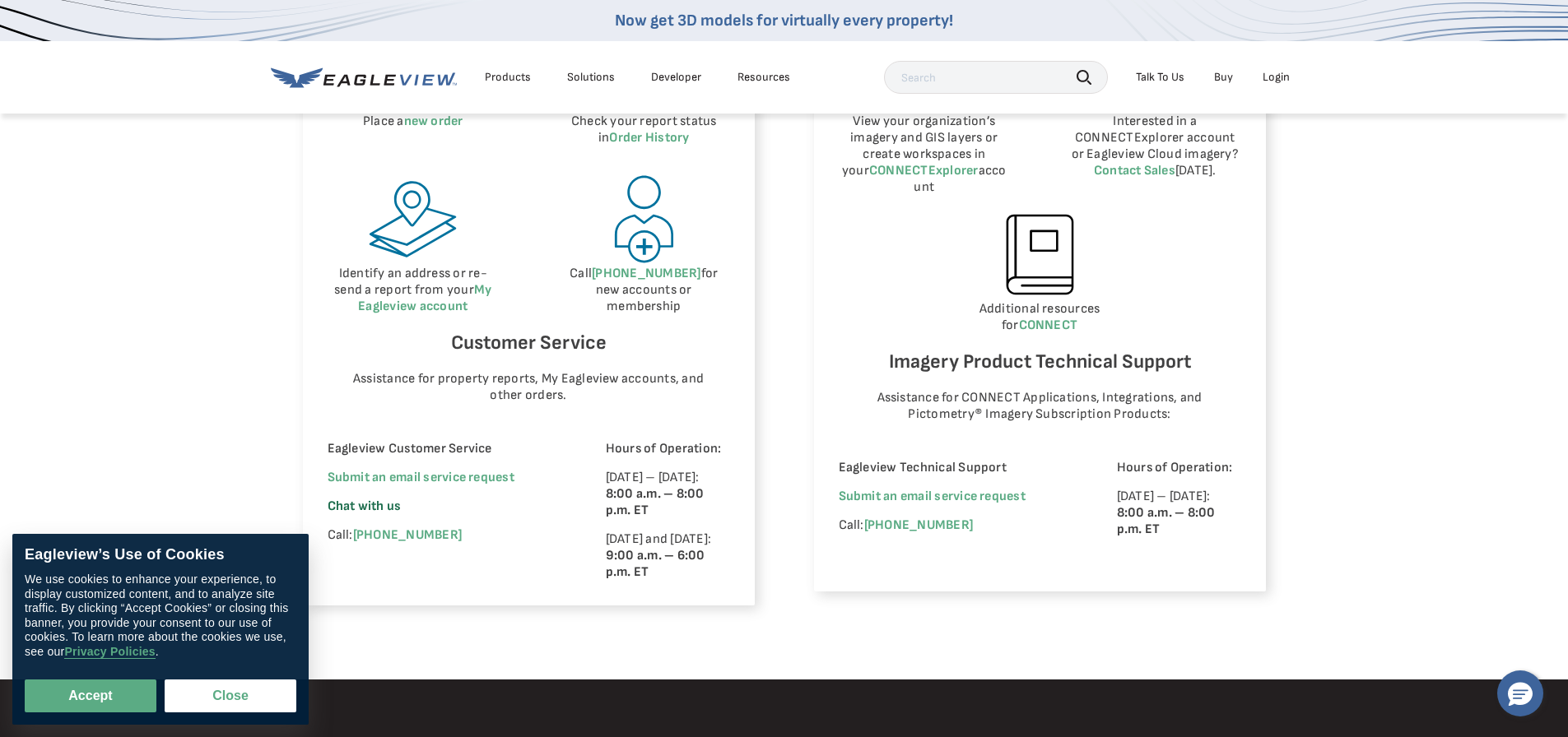
click at [391, 504] on span "Chat with us" at bounding box center [365, 506] width 74 height 15
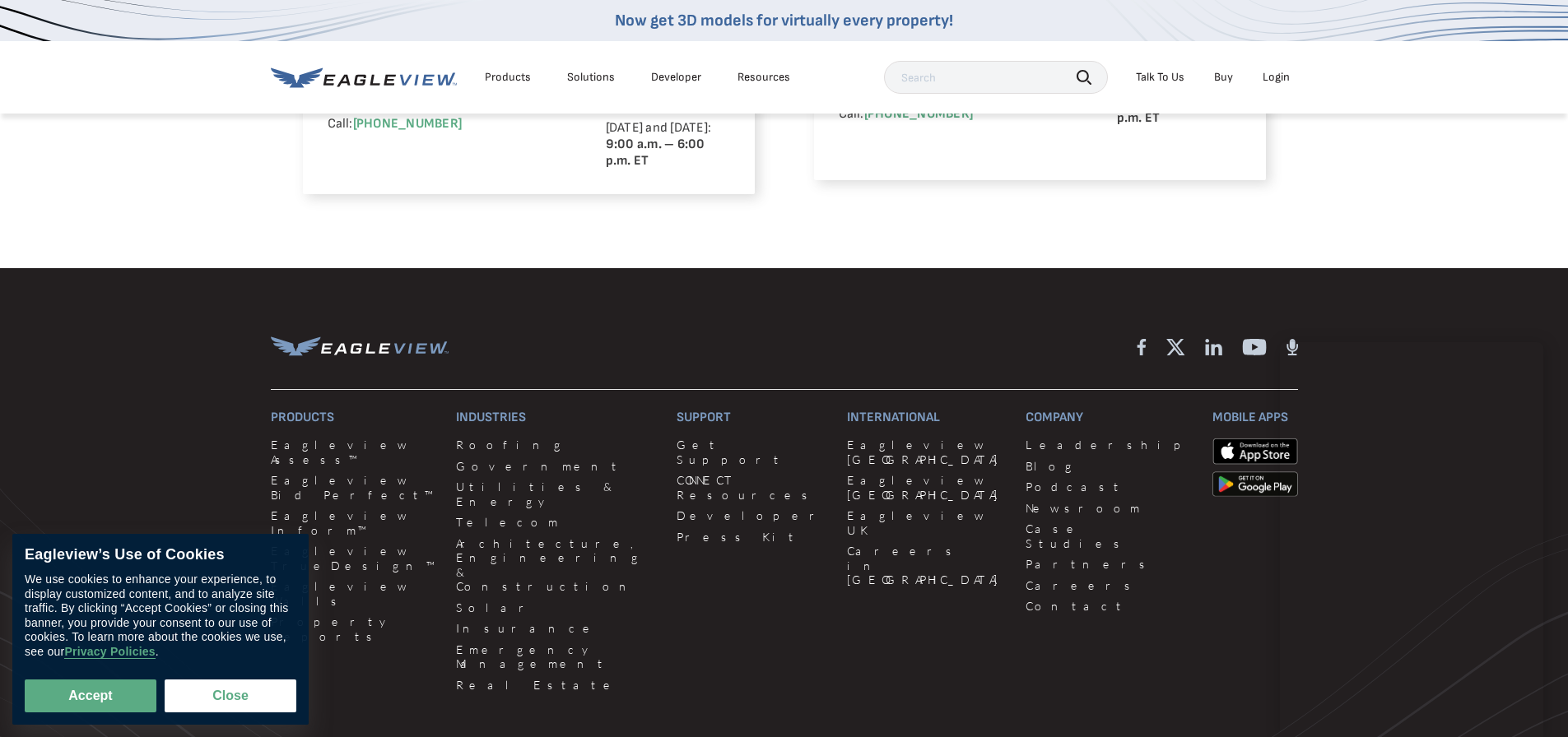
scroll to position [1399, 0]
